Goal: Entertainment & Leisure: Consume media (video, audio)

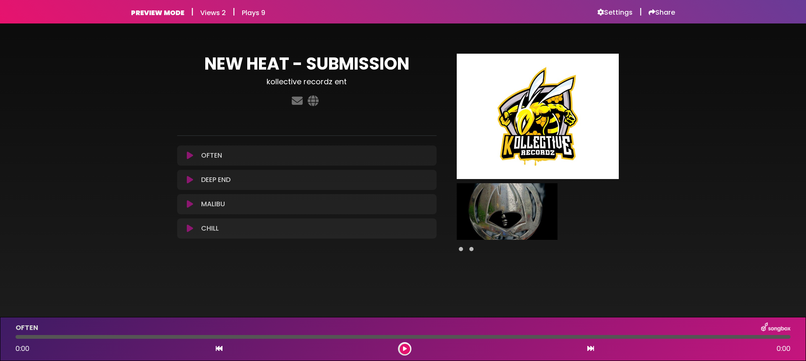
click at [189, 180] on icon at bounding box center [190, 180] width 6 height 8
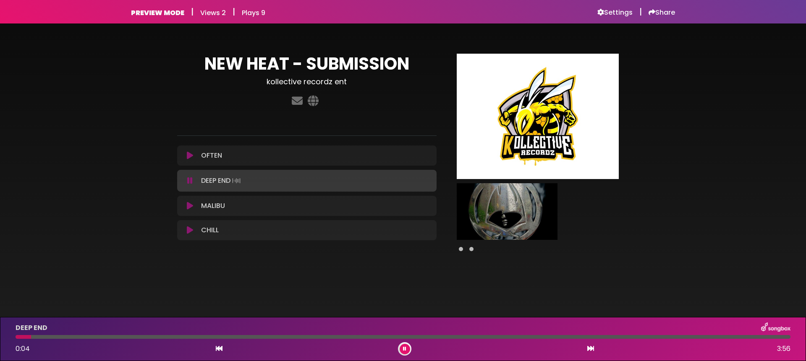
click at [189, 180] on icon at bounding box center [189, 181] width 5 height 8
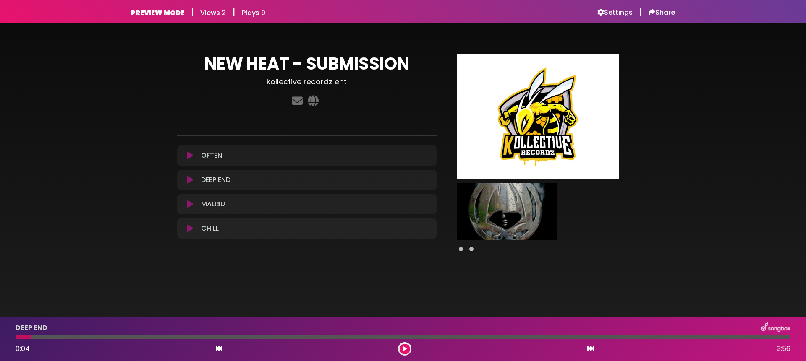
click at [189, 179] on icon at bounding box center [190, 180] width 6 height 8
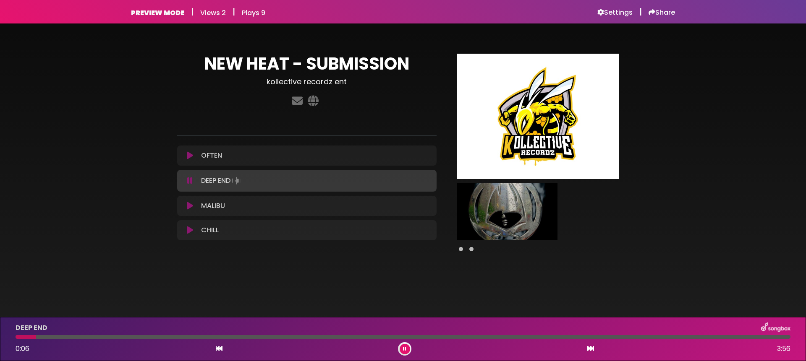
click at [189, 179] on icon at bounding box center [189, 181] width 5 height 8
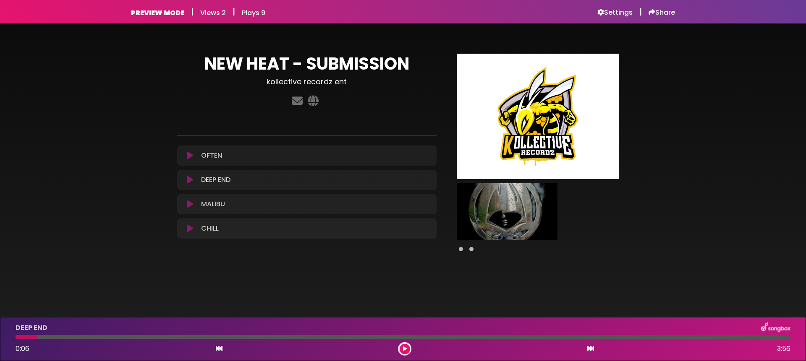
click at [190, 183] on icon at bounding box center [190, 180] width 6 height 8
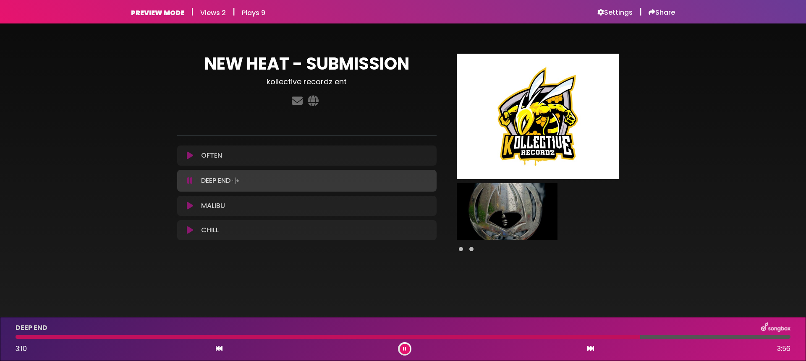
click at [189, 181] on icon at bounding box center [189, 181] width 5 height 8
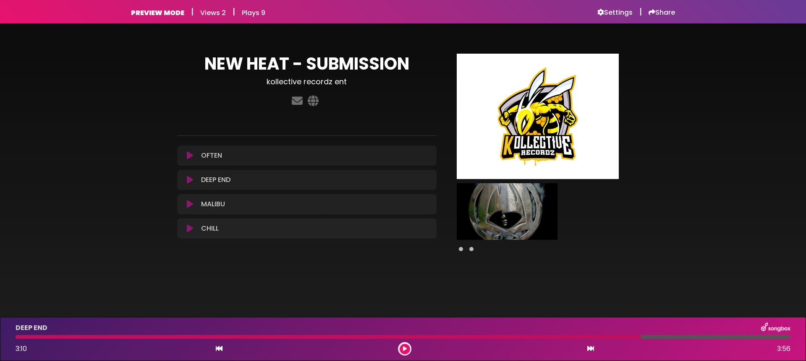
click at [190, 203] on icon at bounding box center [190, 204] width 6 height 8
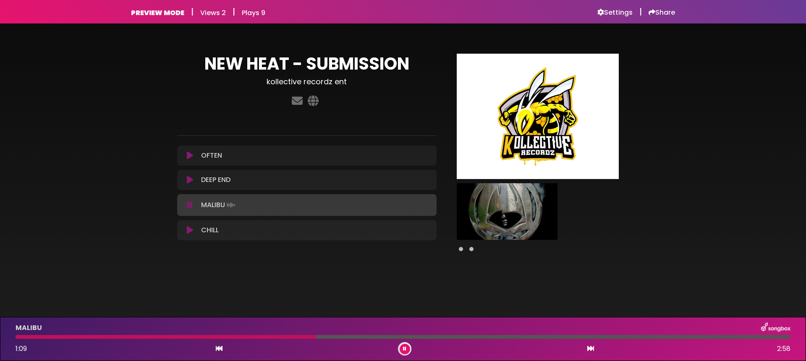
click at [199, 207] on div "MALIBU Loading Track..." at bounding box center [306, 205] width 249 height 12
click at [262, 209] on div "MALIBU Loading Track..." at bounding box center [314, 205] width 233 height 12
click at [190, 204] on icon at bounding box center [189, 205] width 5 height 8
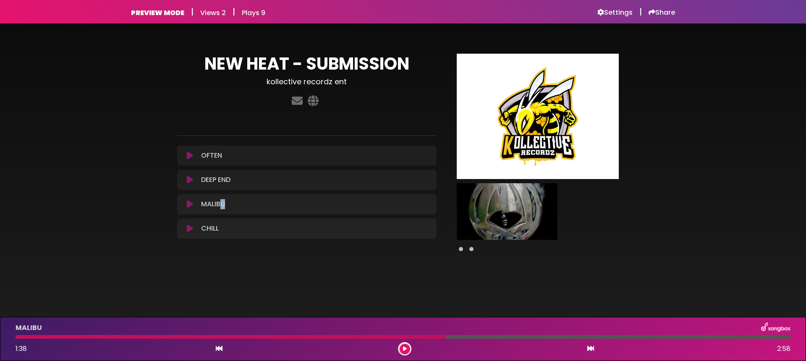
click at [189, 156] on icon at bounding box center [190, 155] width 6 height 8
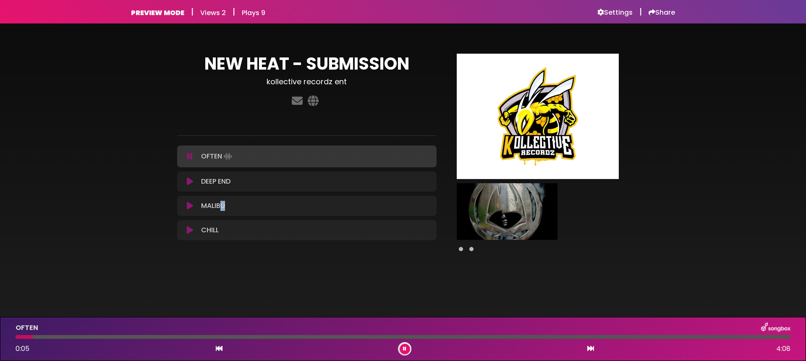
click at [189, 154] on icon at bounding box center [189, 156] width 5 height 8
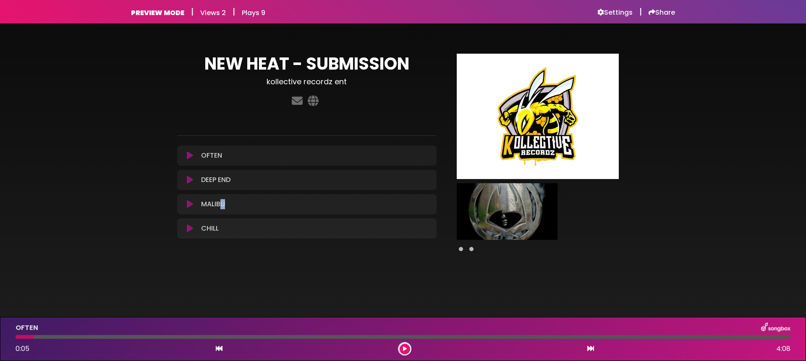
click at [189, 153] on icon at bounding box center [190, 155] width 6 height 8
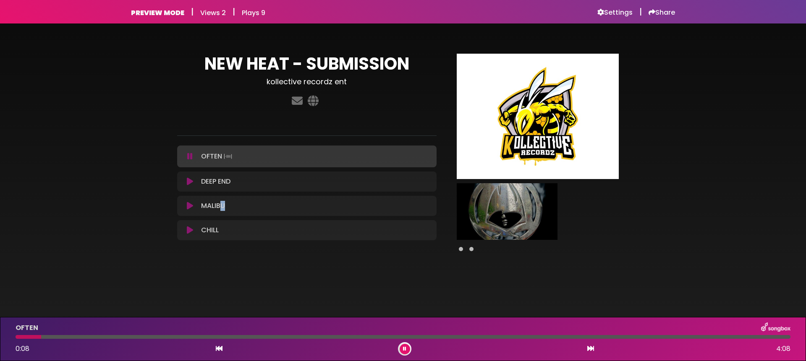
click at [189, 153] on icon at bounding box center [189, 156] width 5 height 8
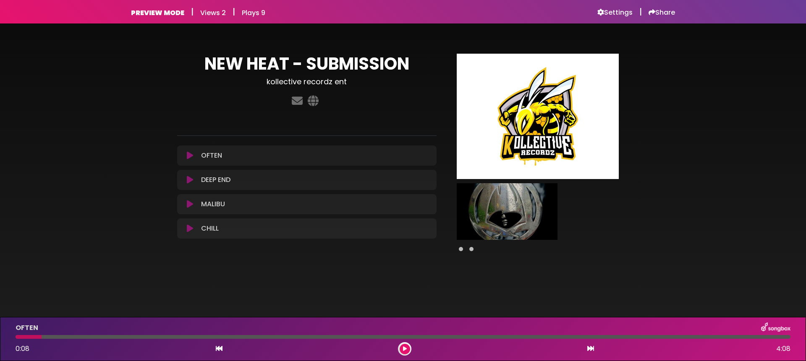
click at [216, 151] on p "OFTEN Loading Track..." at bounding box center [211, 156] width 21 height 10
click at [187, 229] on icon at bounding box center [190, 228] width 6 height 8
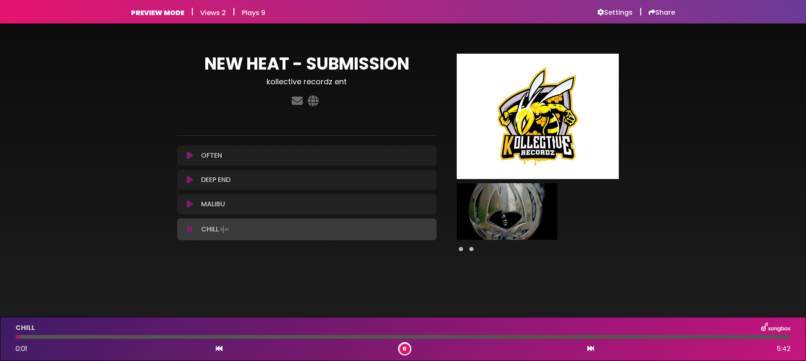
click at [186, 229] on button at bounding box center [190, 229] width 16 height 8
